Goal: Complete application form: Complete application form

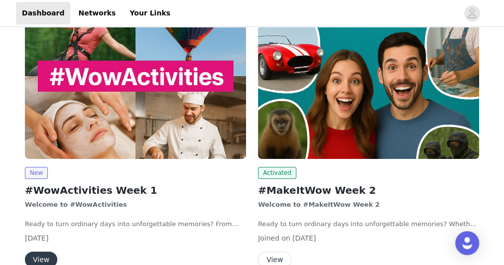
scroll to position [120, 0]
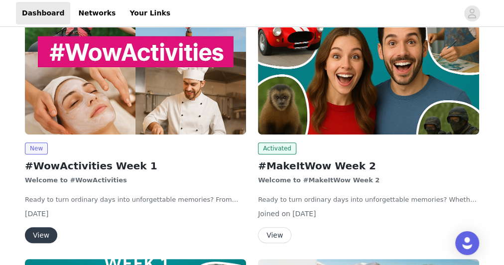
click at [37, 231] on button "View" at bounding box center [41, 235] width 32 height 16
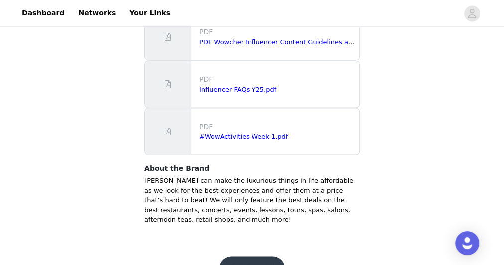
scroll to position [792, 0]
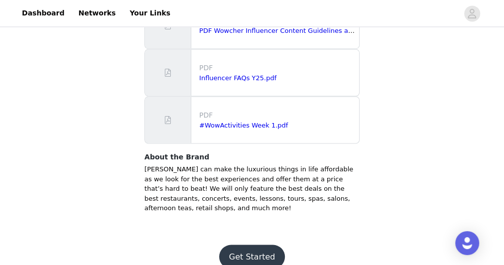
click at [252, 251] on button "Get Started" at bounding box center [252, 257] width 66 height 24
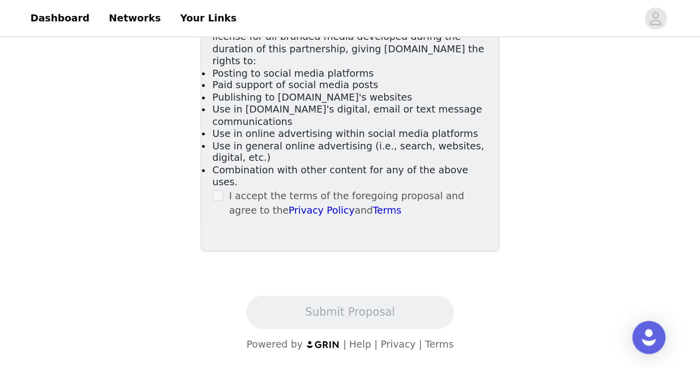
scroll to position [645, 0]
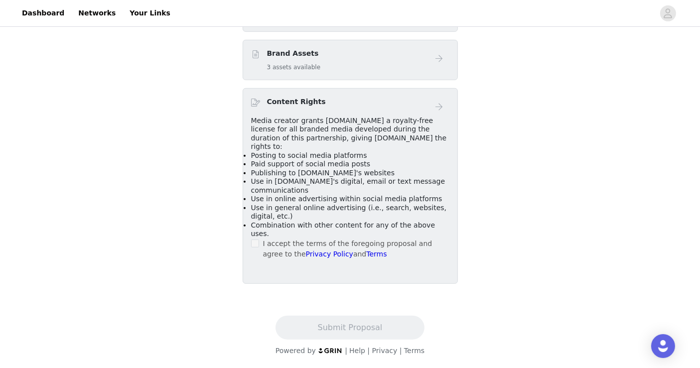
click at [250, 245] on div "Content Rights Media creator grants [DOMAIN_NAME] a royalty-free license for al…" at bounding box center [350, 186] width 215 height 196
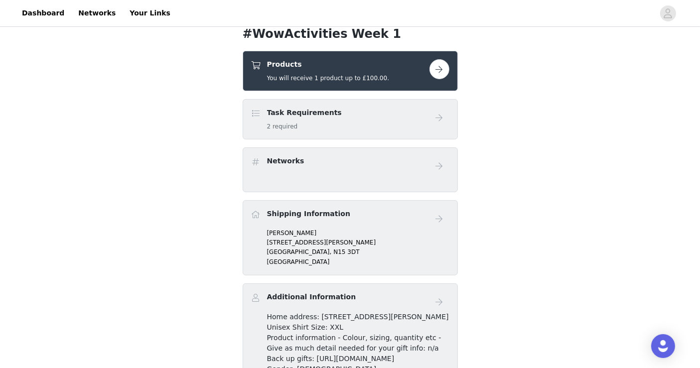
scroll to position [202, 0]
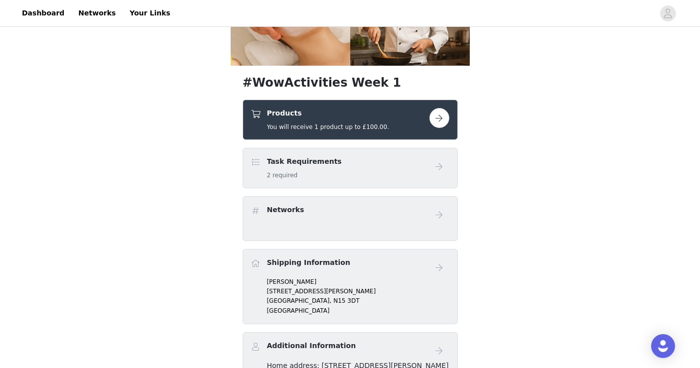
click at [444, 115] on button "button" at bounding box center [440, 118] width 20 height 20
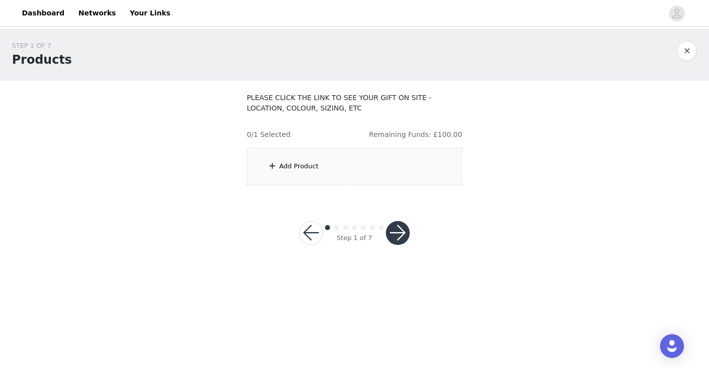
click at [307, 167] on div "Add Product" at bounding box center [298, 166] width 39 height 10
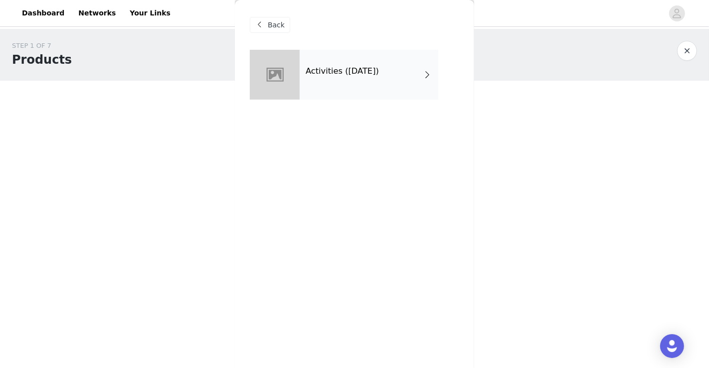
click at [321, 83] on div "Activities ([DATE])" at bounding box center [369, 75] width 139 height 50
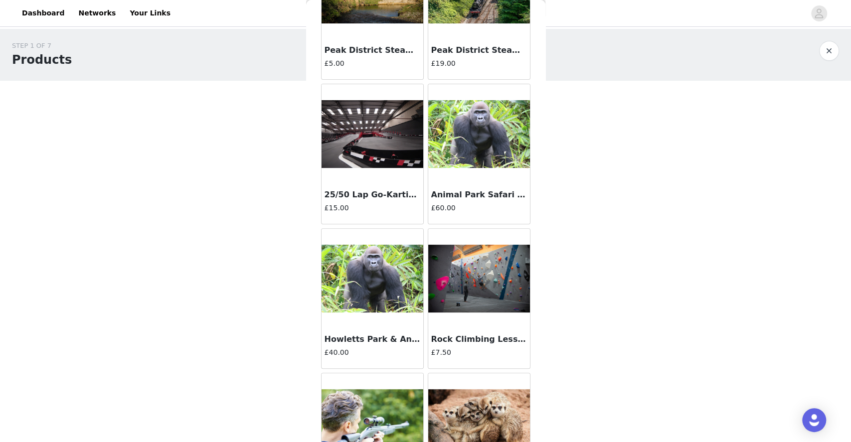
scroll to position [111, 0]
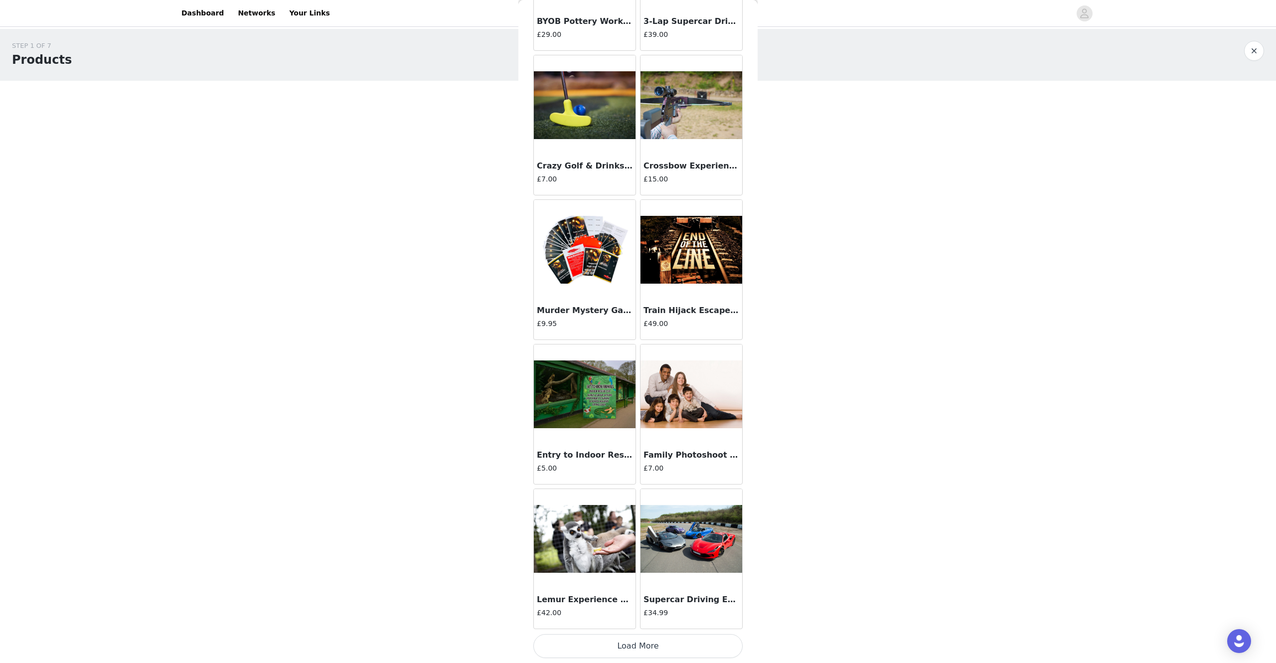
click at [504, 265] on button "Load More" at bounding box center [637, 646] width 209 height 24
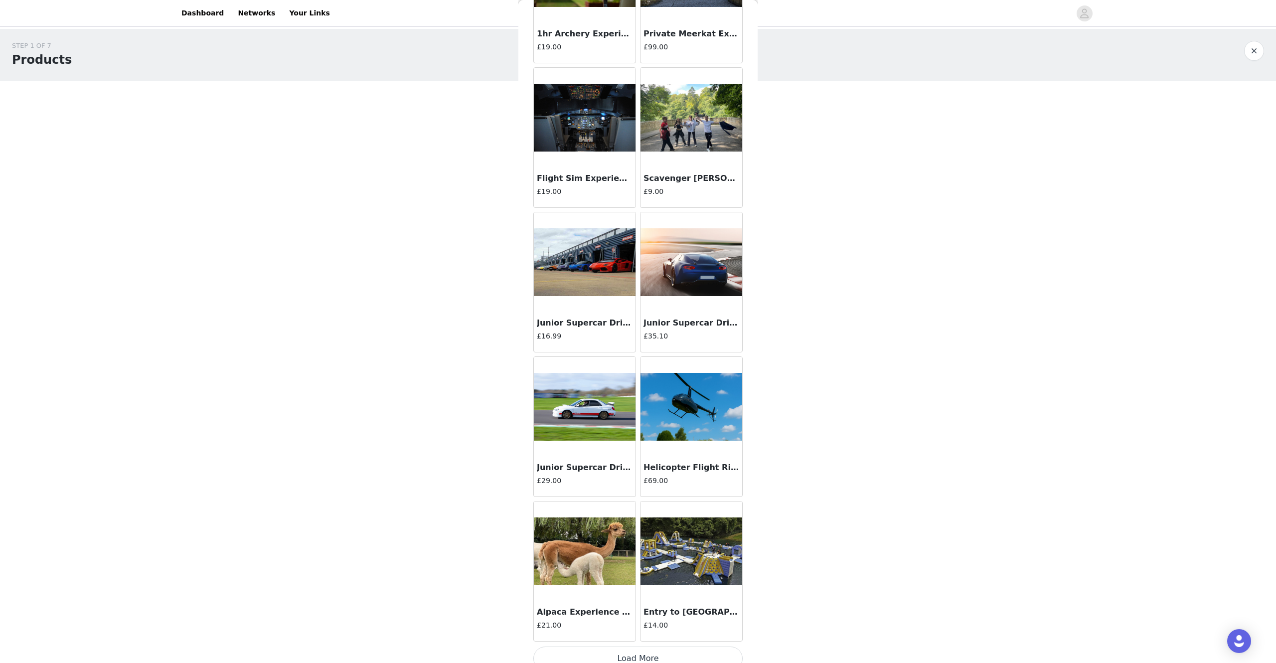
scroll to position [2313, 0]
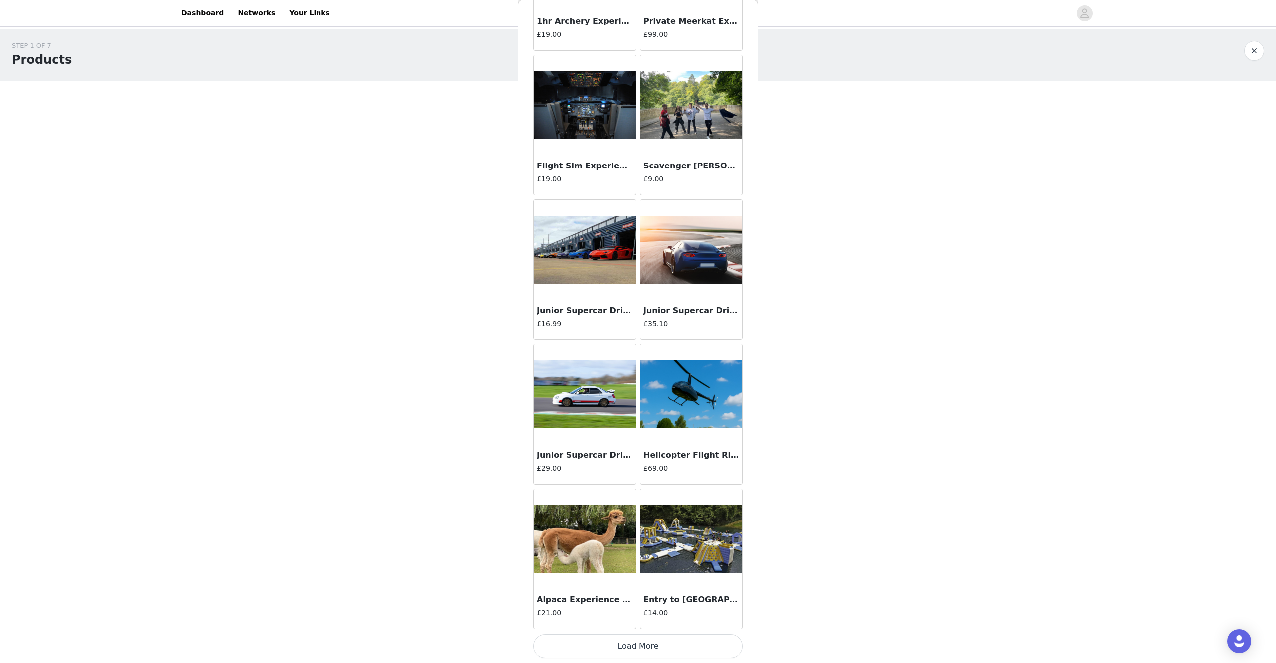
click at [504, 265] on button "Load More" at bounding box center [637, 646] width 209 height 24
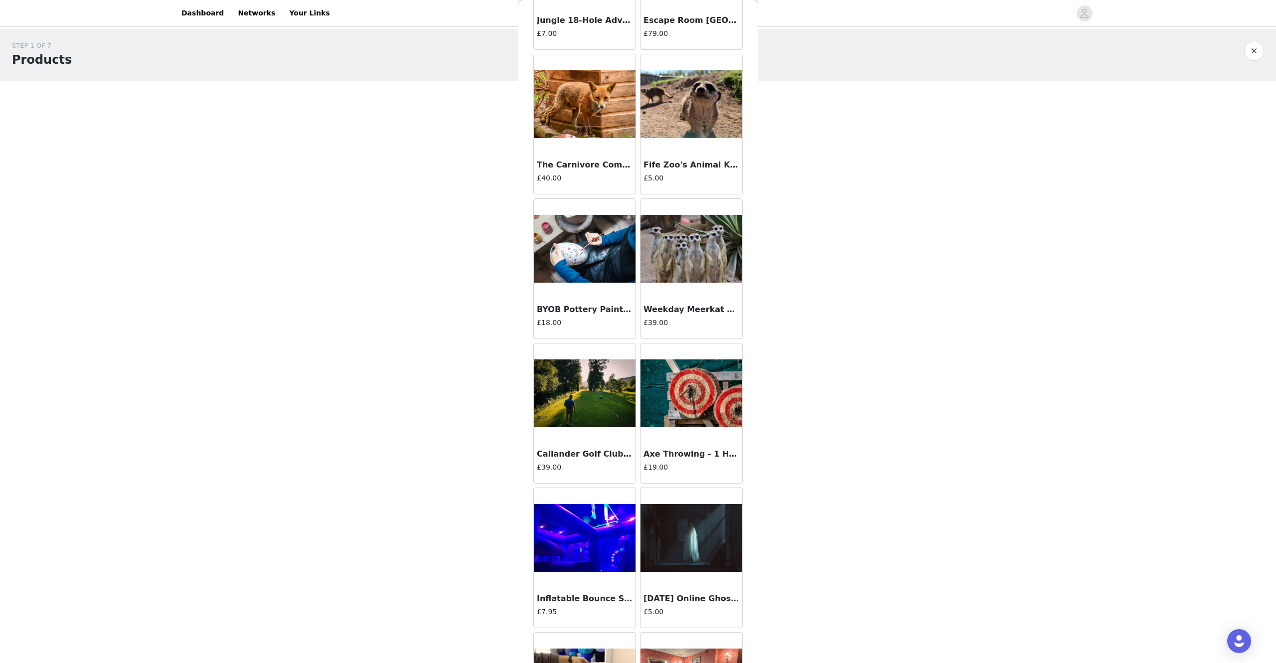
scroll to position [3762, 0]
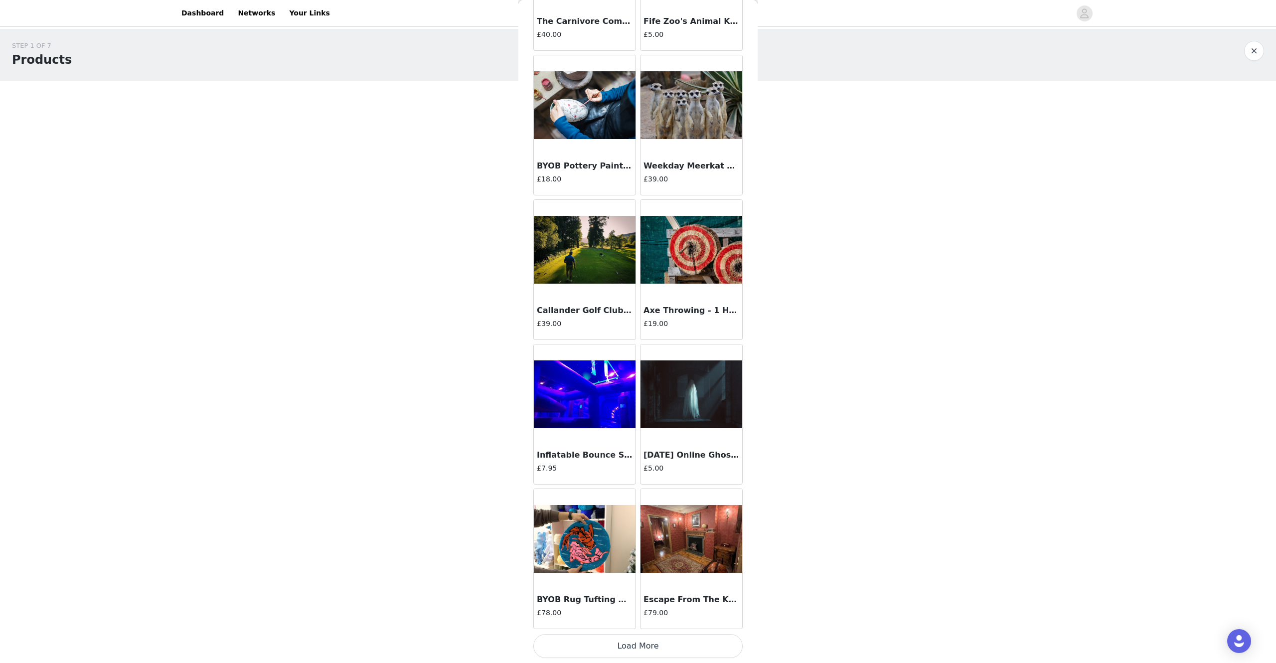
click at [504, 265] on button "Load More" at bounding box center [637, 646] width 209 height 24
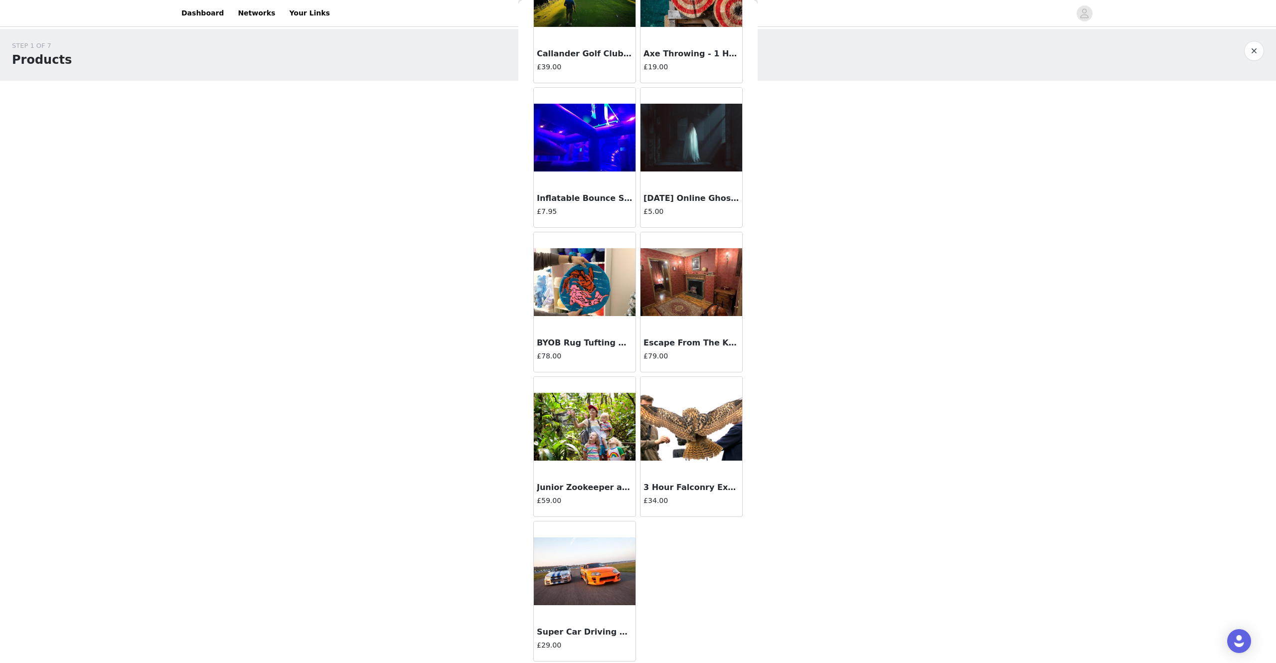
scroll to position [4020, 0]
click at [504, 265] on img at bounding box center [585, 282] width 102 height 68
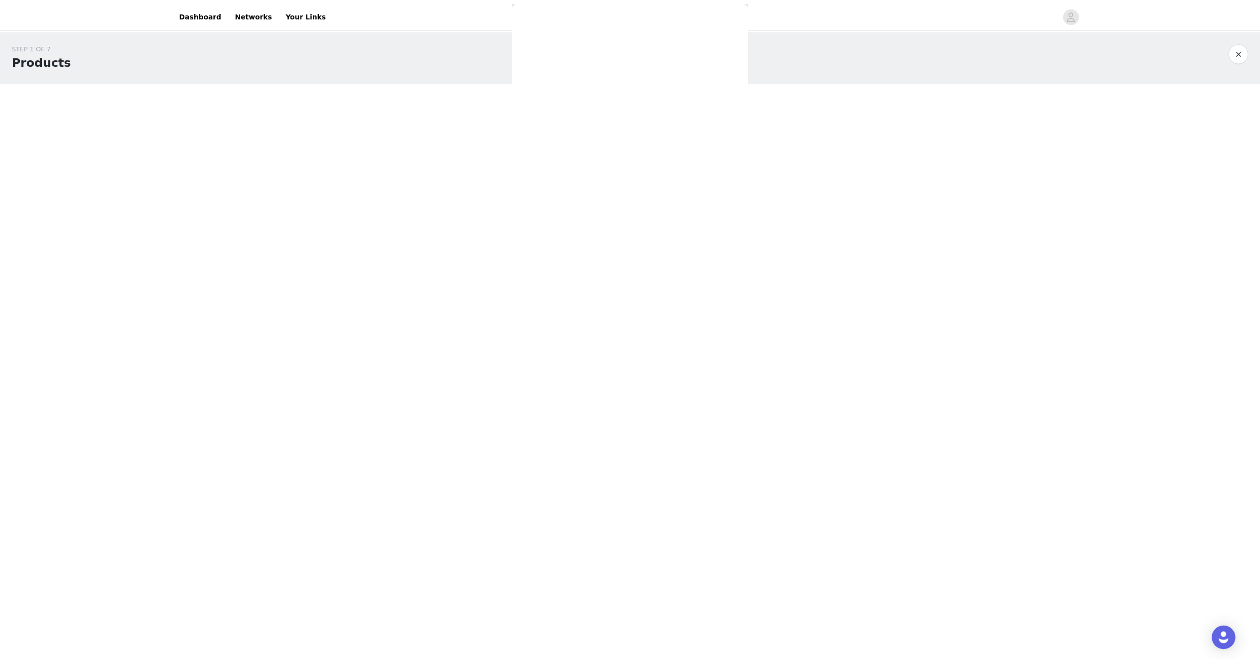
scroll to position [0, 0]
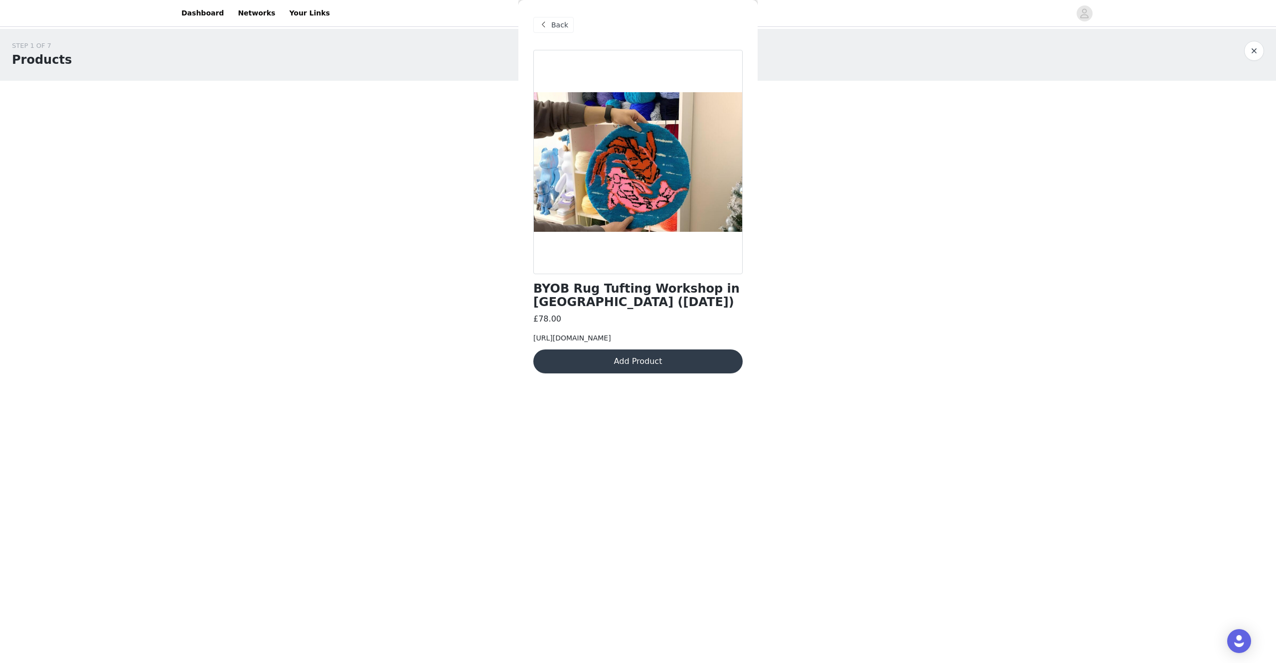
click at [504, 265] on button "Add Product" at bounding box center [637, 361] width 209 height 24
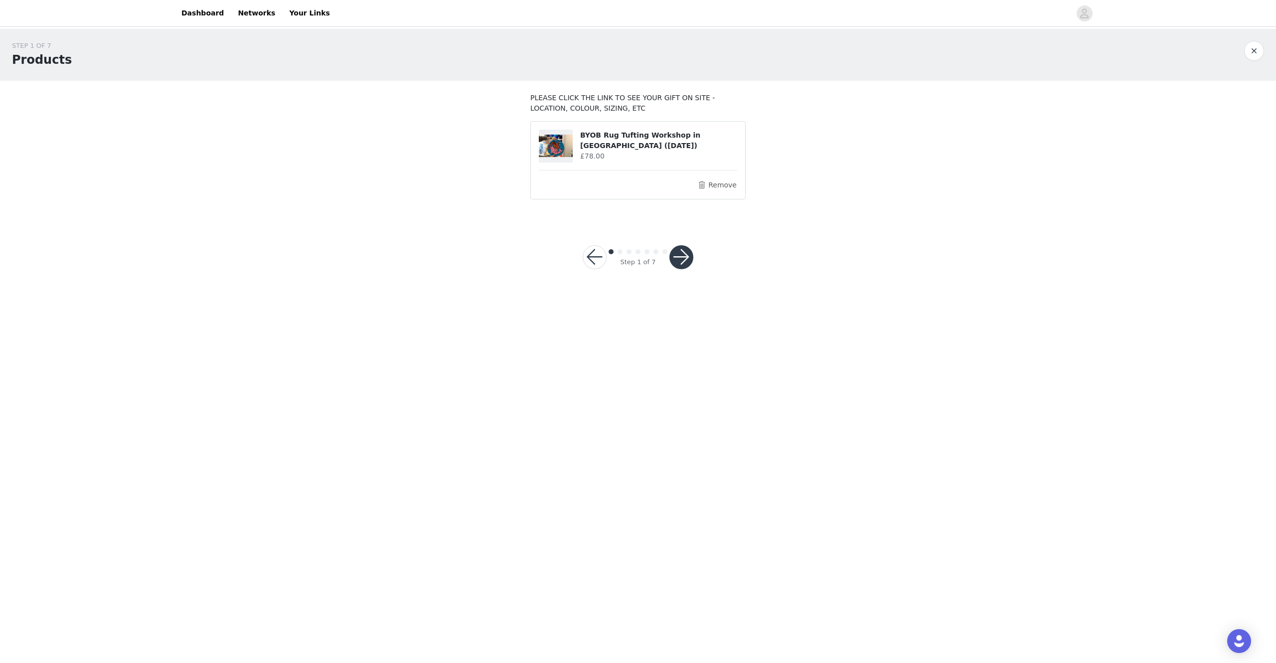
click at [504, 252] on button "button" at bounding box center [681, 257] width 24 height 24
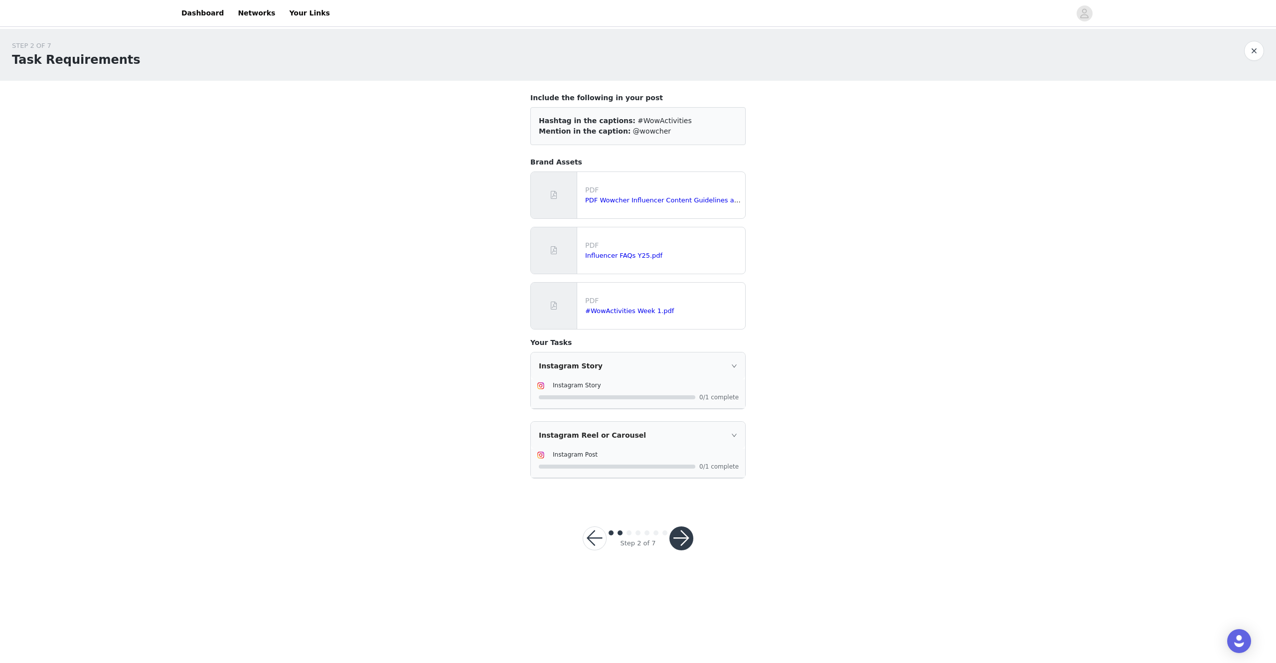
click at [504, 265] on div "Step 2 of 7" at bounding box center [638, 538] width 135 height 48
click at [504, 265] on button "button" at bounding box center [681, 538] width 24 height 24
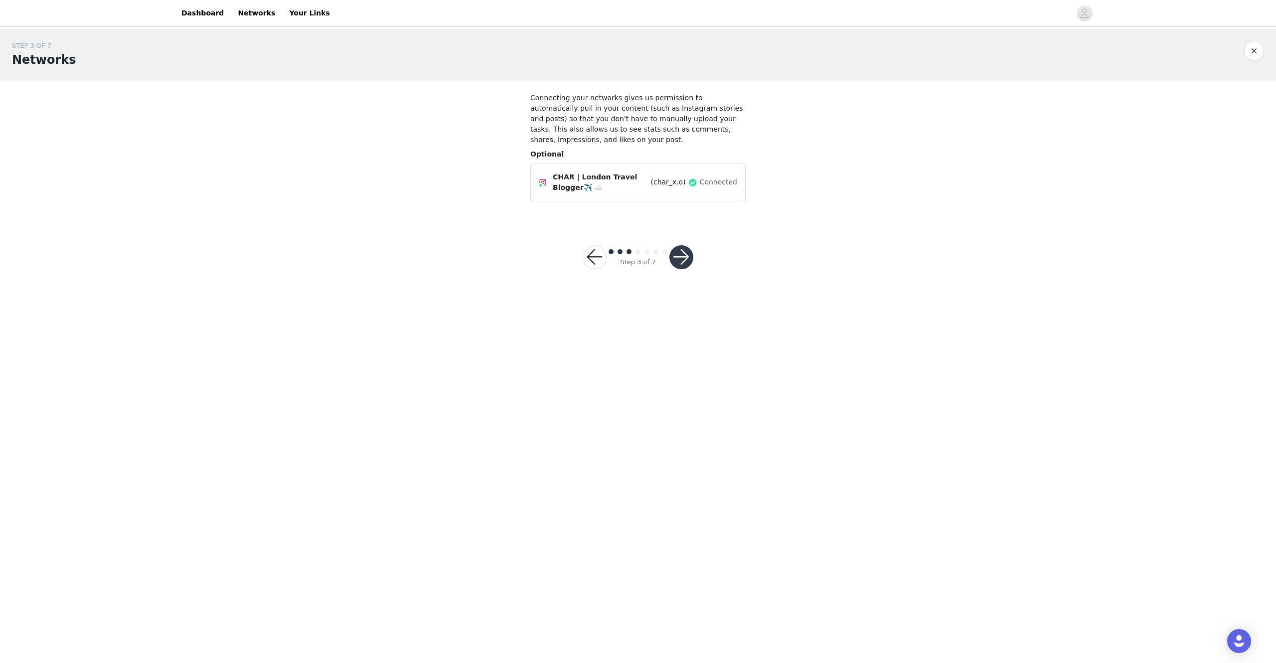
click at [504, 245] on button "button" at bounding box center [681, 257] width 24 height 24
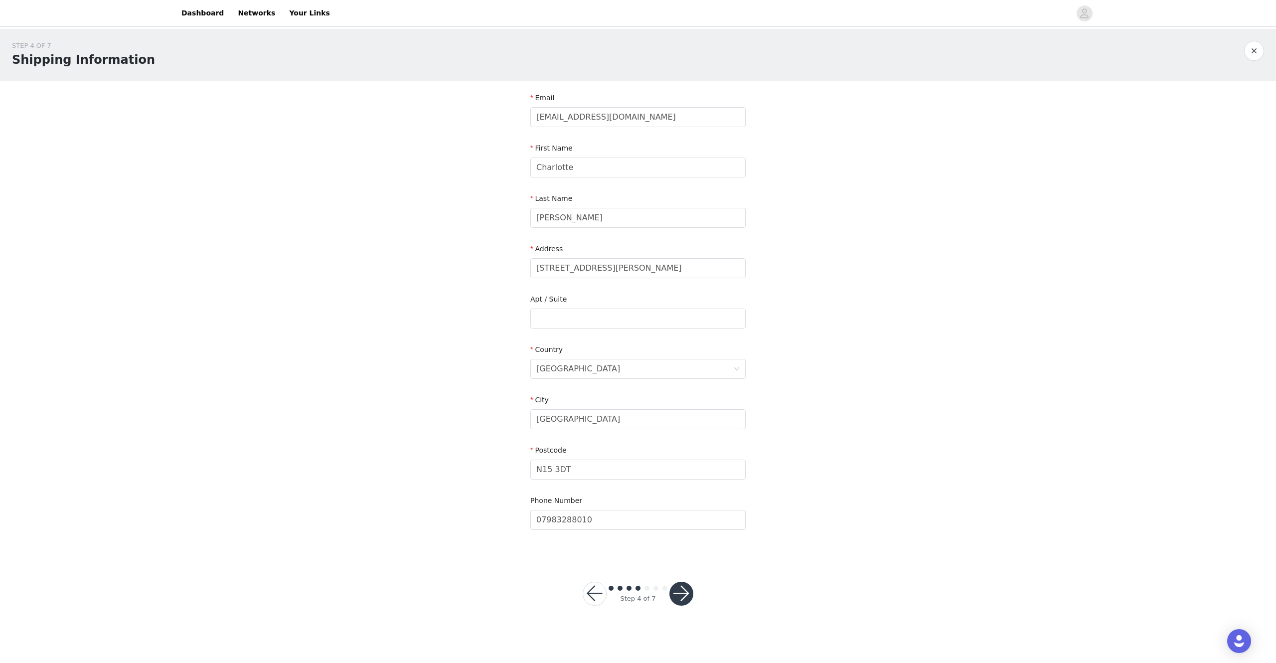
click at [504, 265] on button "button" at bounding box center [681, 594] width 24 height 24
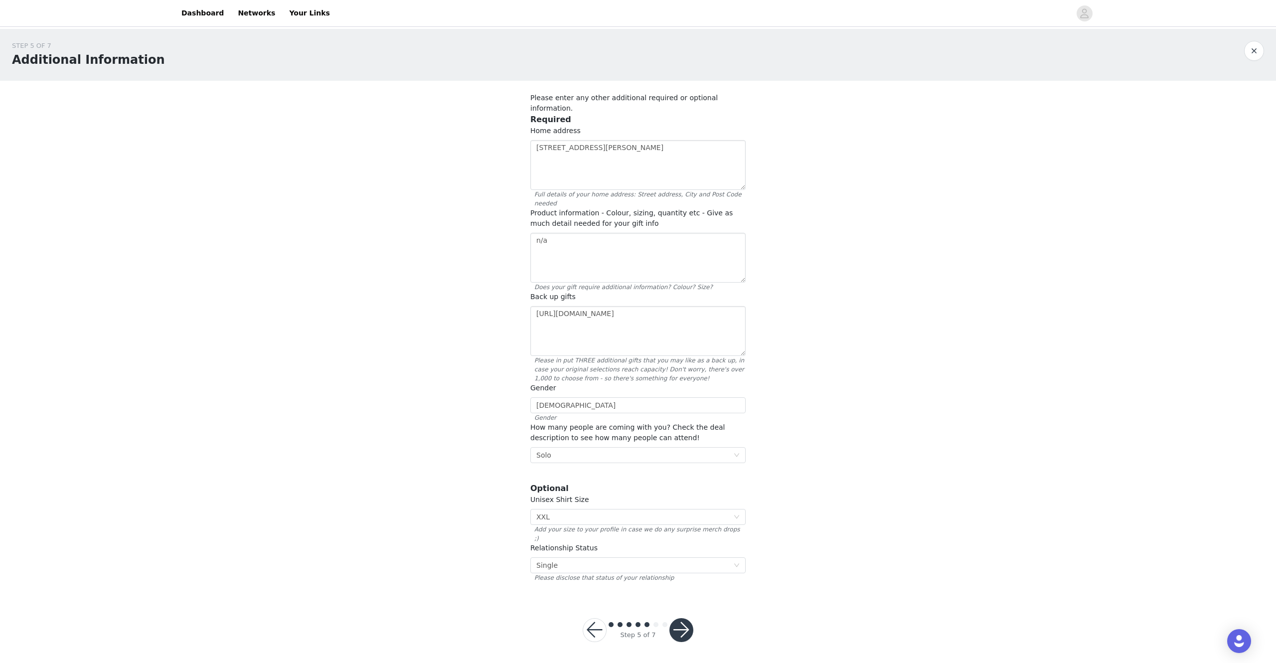
click at [504, 265] on button "button" at bounding box center [681, 630] width 24 height 24
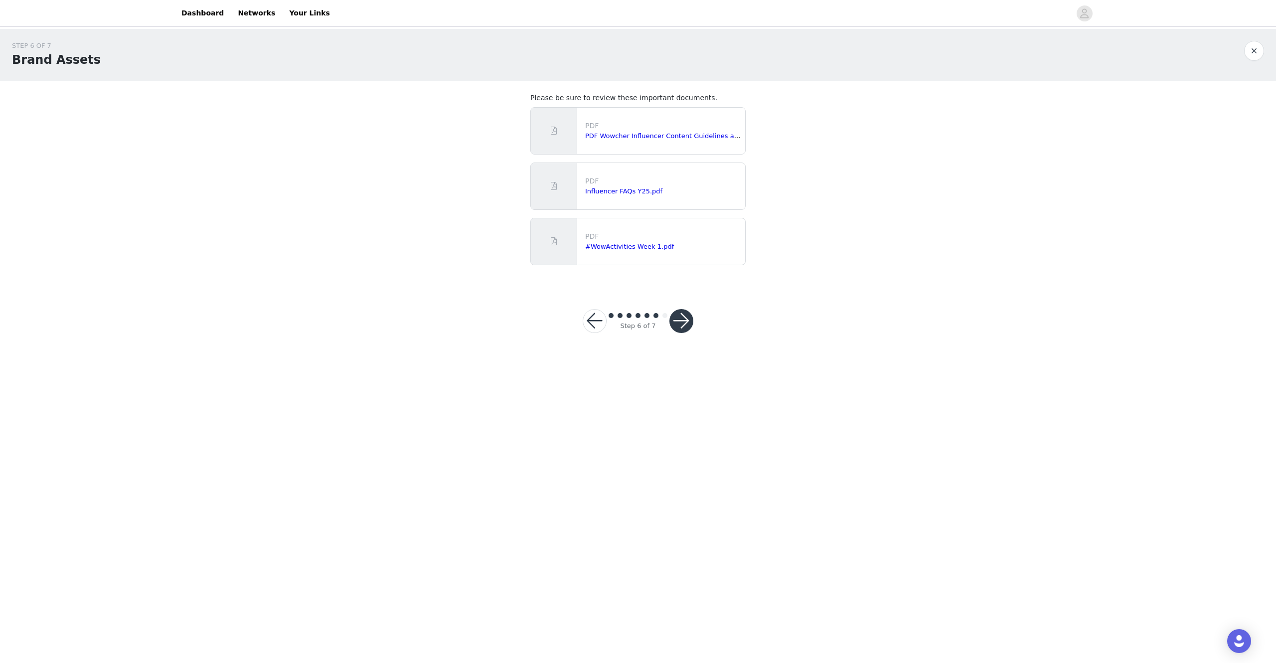
click at [504, 265] on button "button" at bounding box center [681, 321] width 24 height 24
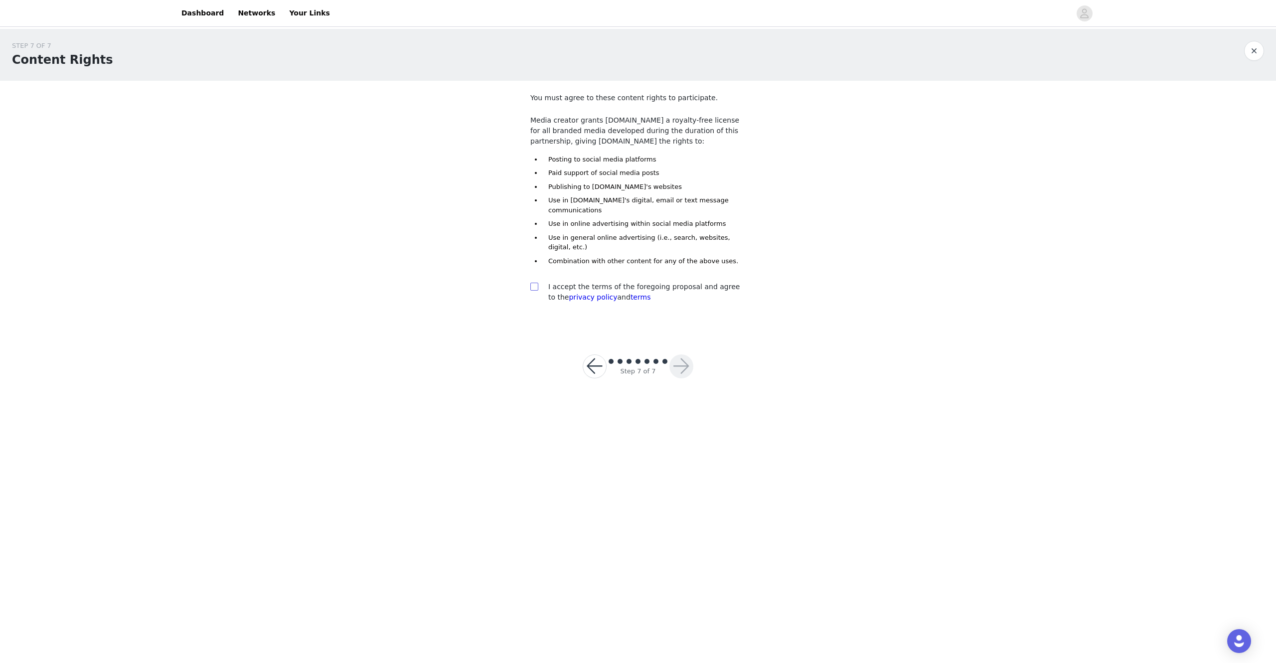
click at [504, 265] on input "checkbox" at bounding box center [533, 286] width 7 height 7
checkbox input "true"
click at [504, 265] on button "button" at bounding box center [681, 366] width 24 height 24
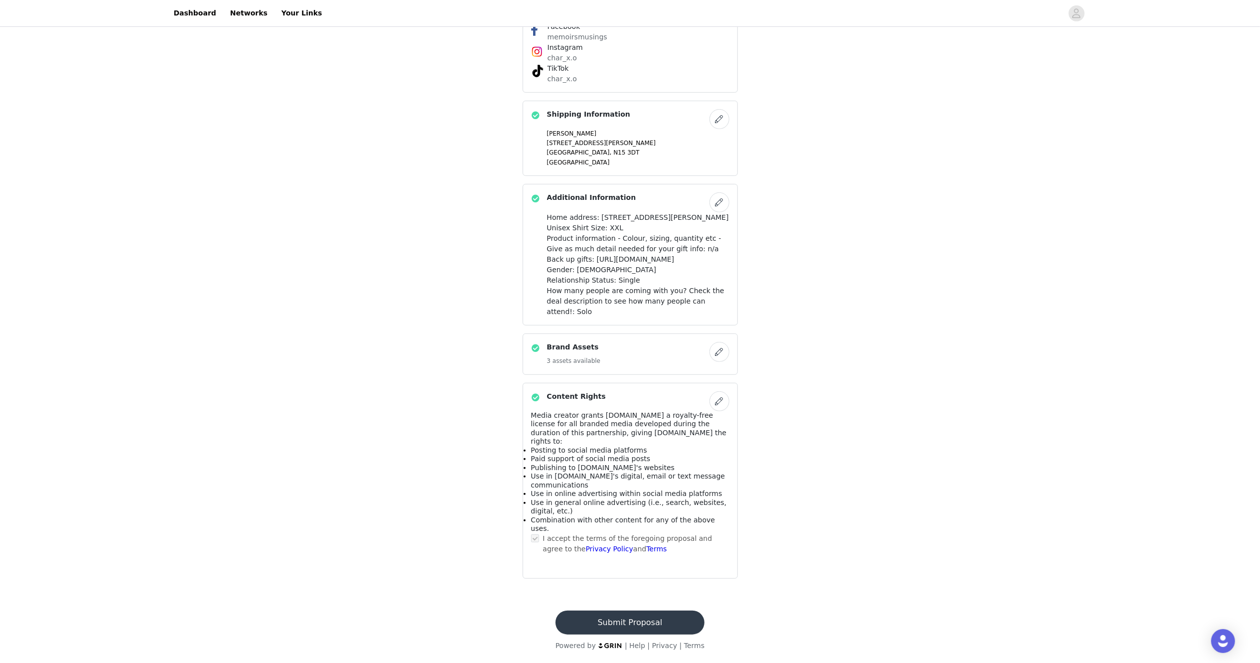
click at [504, 265] on button "Submit Proposal" at bounding box center [630, 623] width 149 height 24
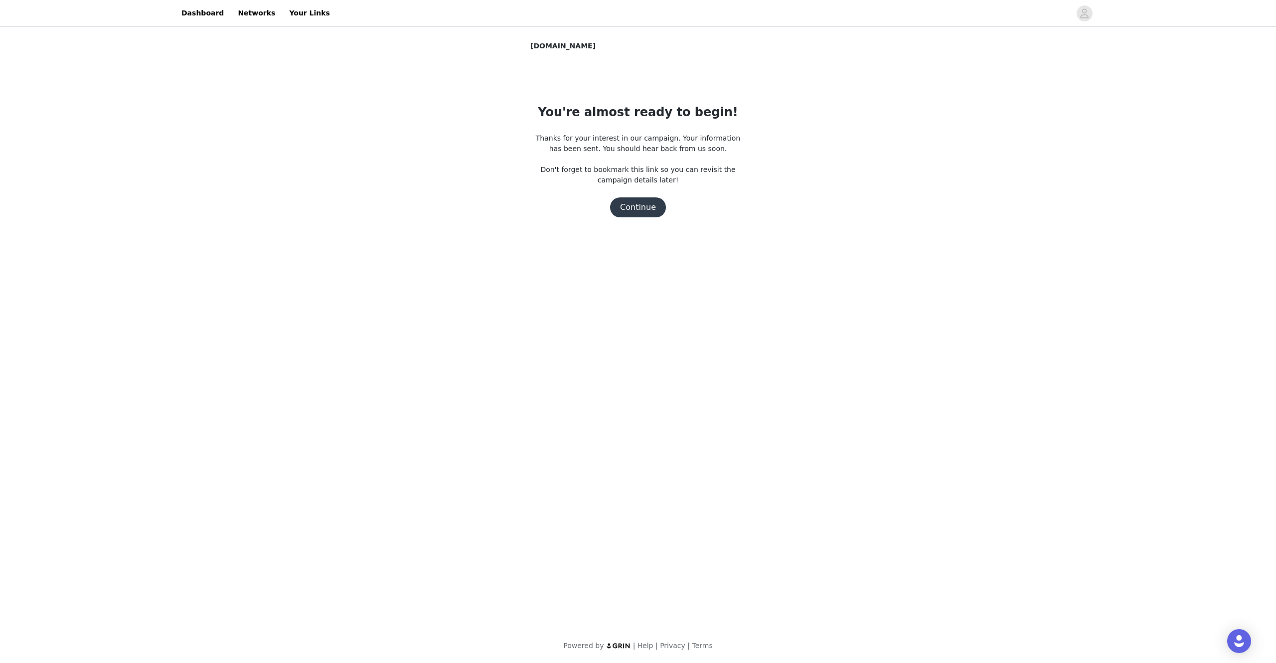
click at [504, 209] on button "Continue" at bounding box center [638, 207] width 56 height 20
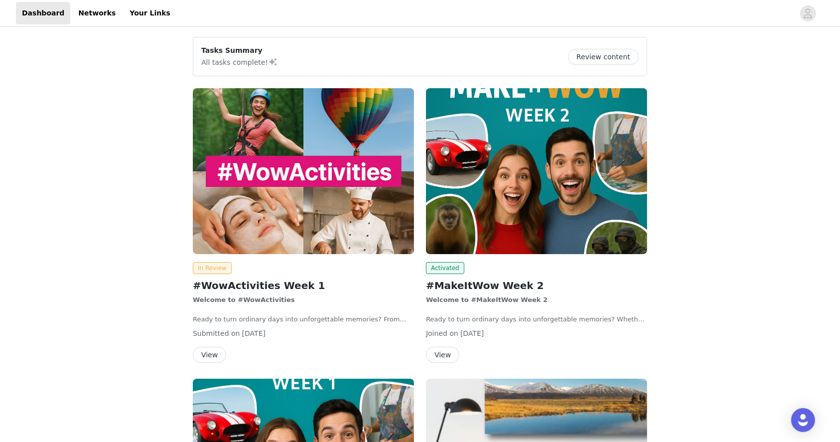
click at [211, 353] on button "View" at bounding box center [209, 355] width 33 height 16
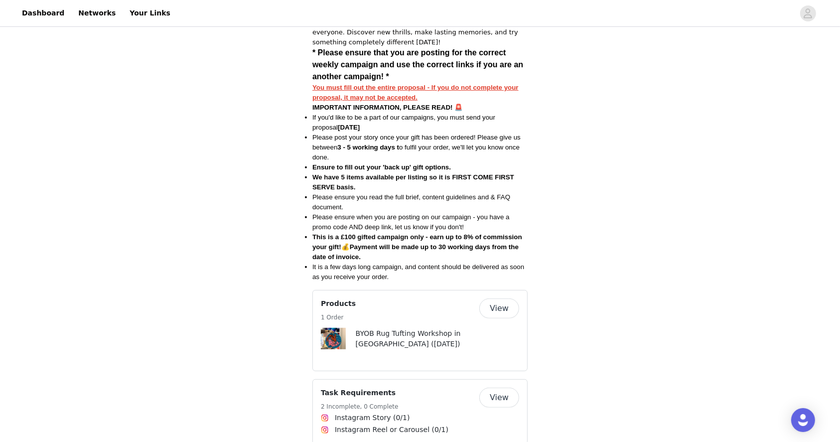
scroll to position [399, 0]
